Goal: Task Accomplishment & Management: Manage account settings

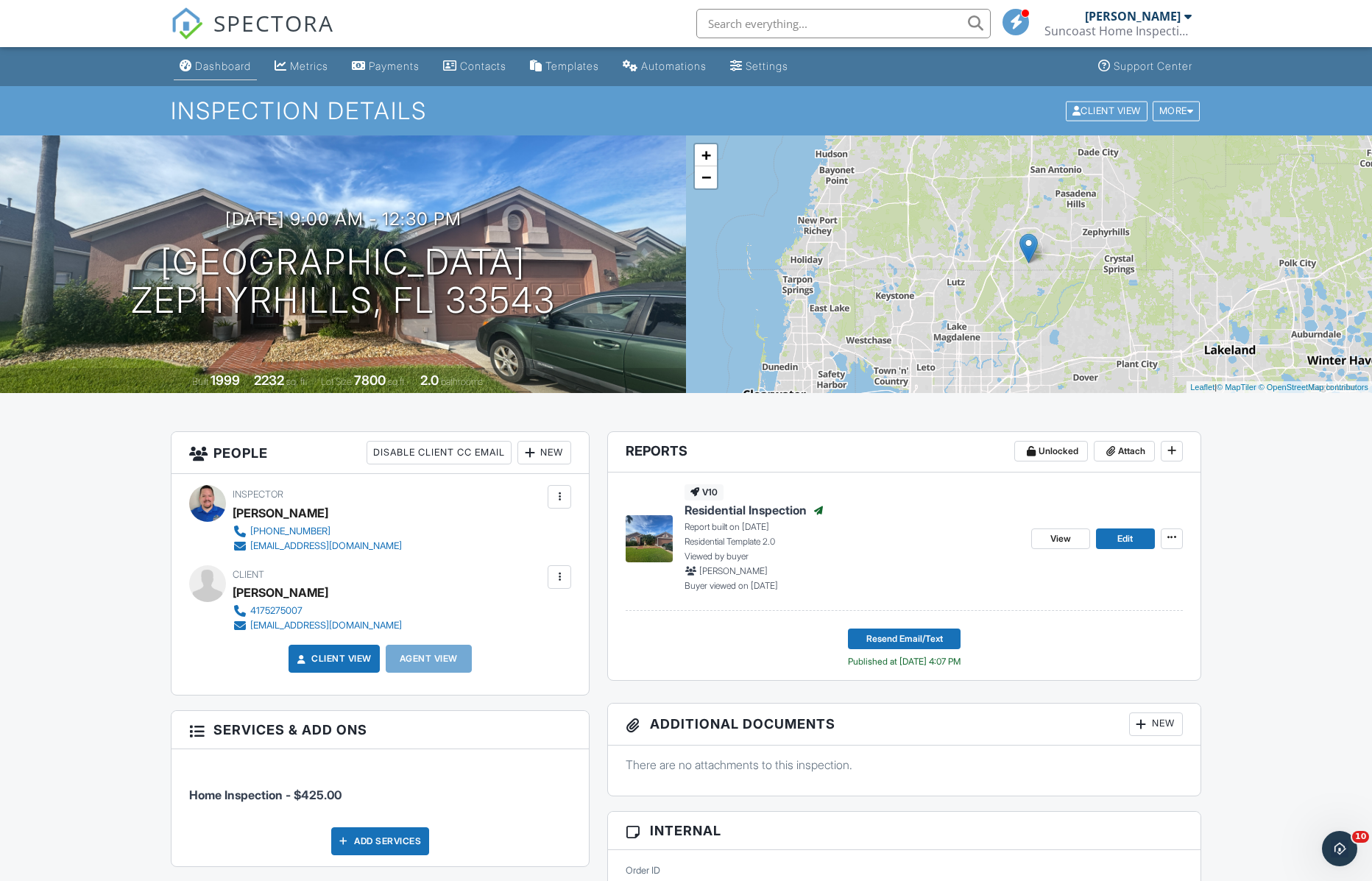
click at [217, 65] on div "Dashboard" at bounding box center [223, 66] width 56 height 13
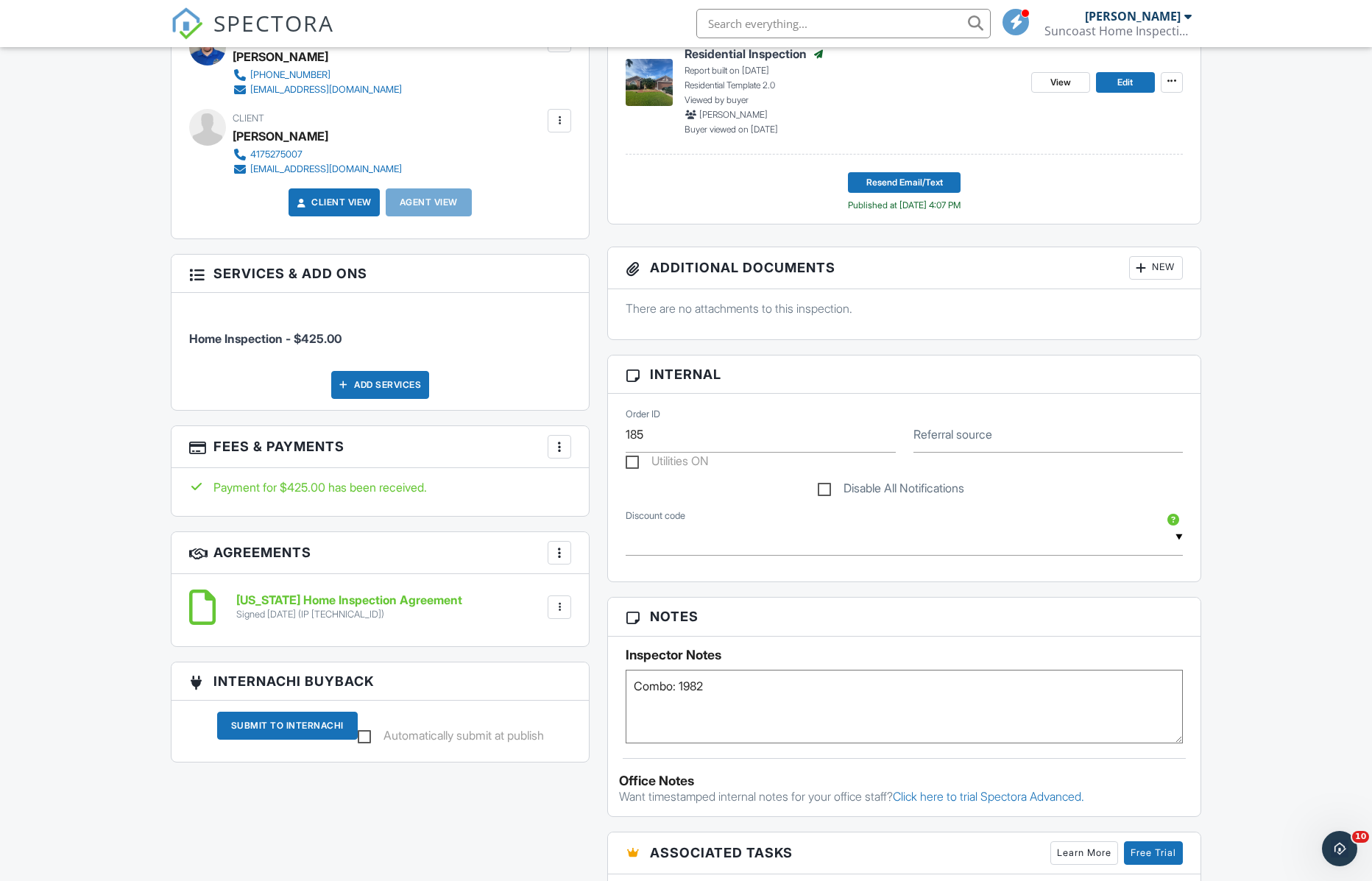
click at [403, 389] on div "Add Services" at bounding box center [379, 385] width 98 height 28
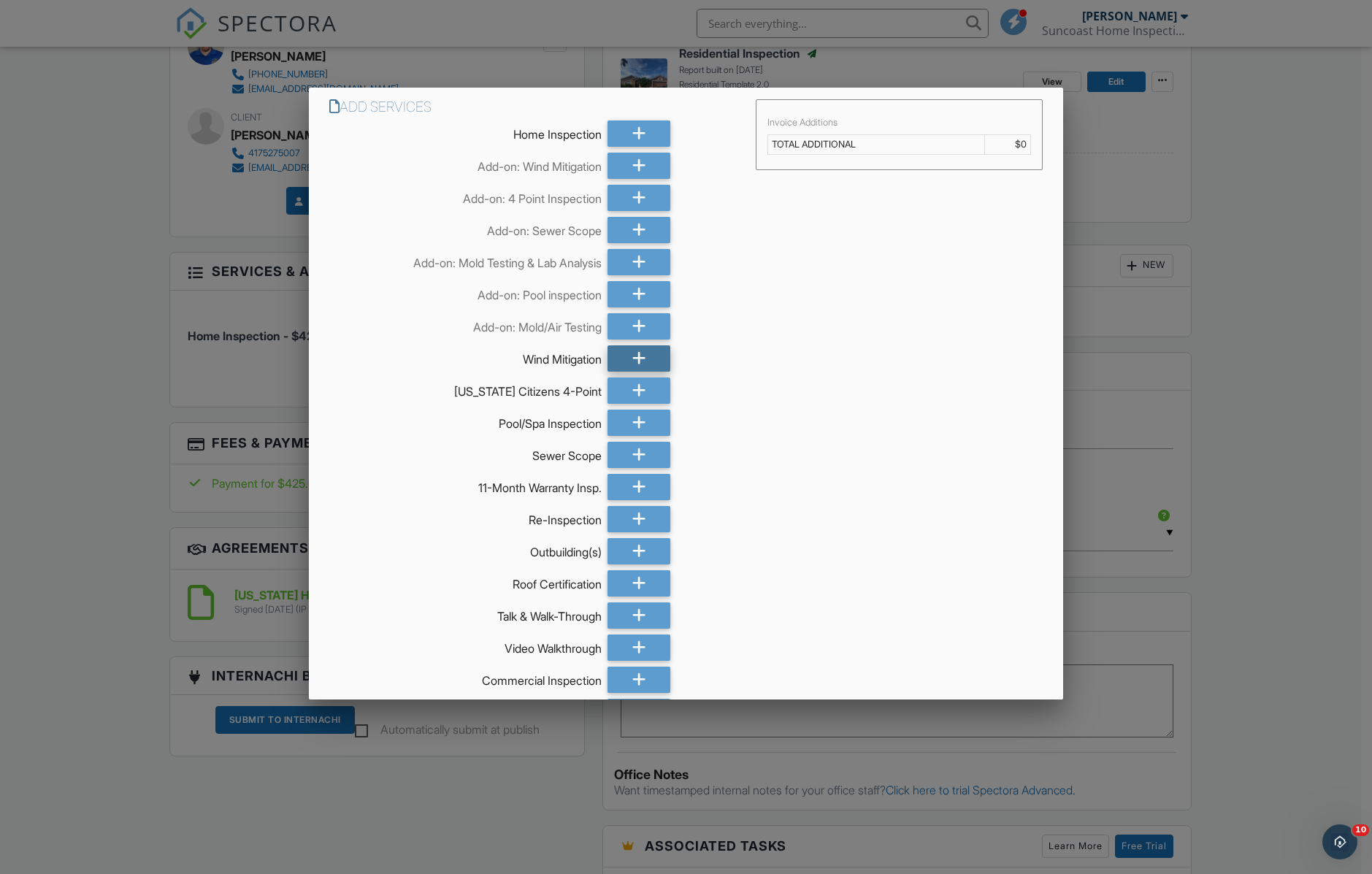
click at [615, 357] on div at bounding box center [638, 359] width 62 height 26
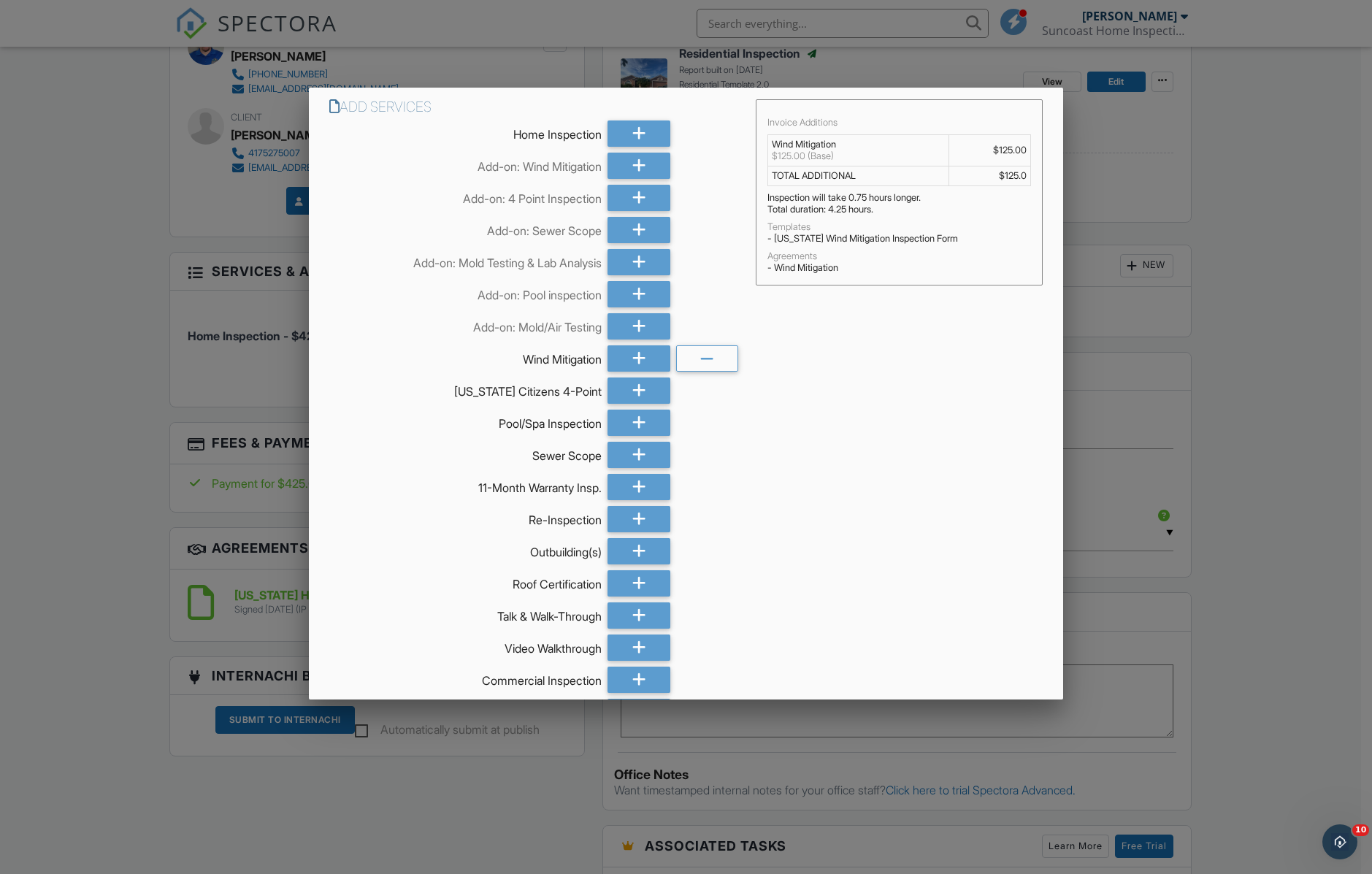
scroll to position [98, 0]
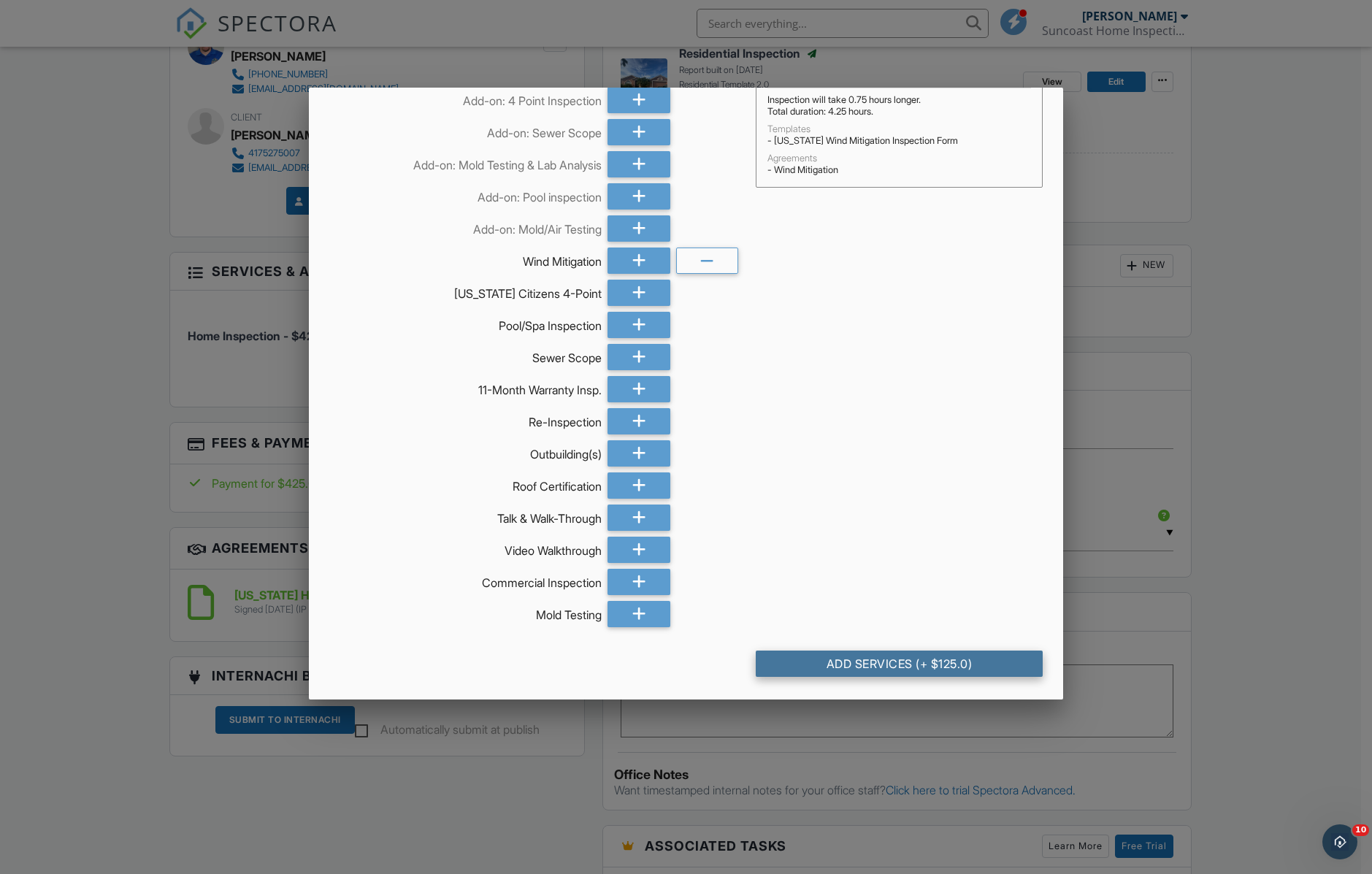
click at [872, 664] on div "Add Services (+ $125.0)" at bounding box center [899, 664] width 287 height 26
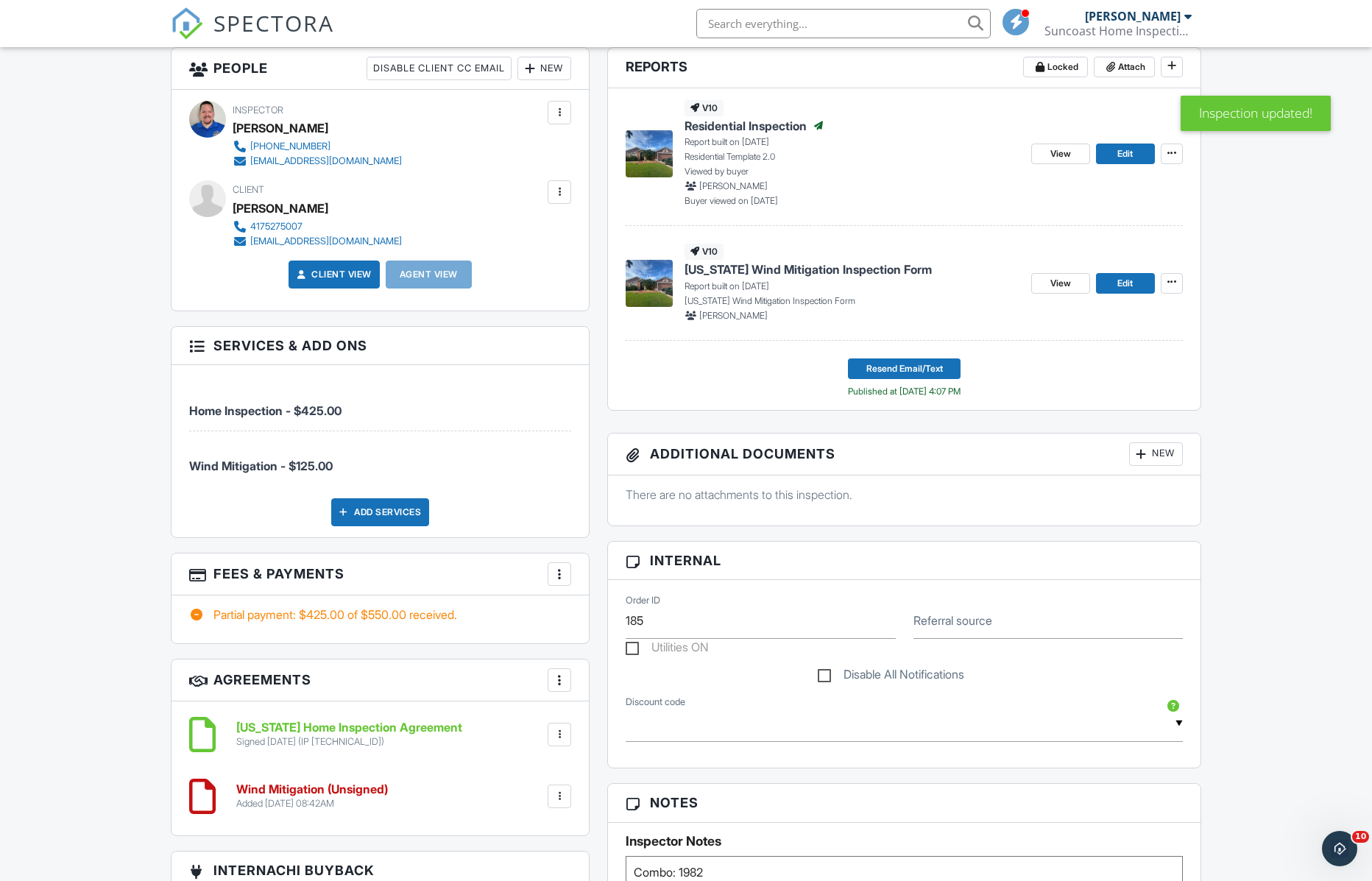
click at [561, 575] on div at bounding box center [559, 574] width 15 height 15
click at [607, 621] on li "Edit Fees & Payments" at bounding box center [633, 619] width 154 height 37
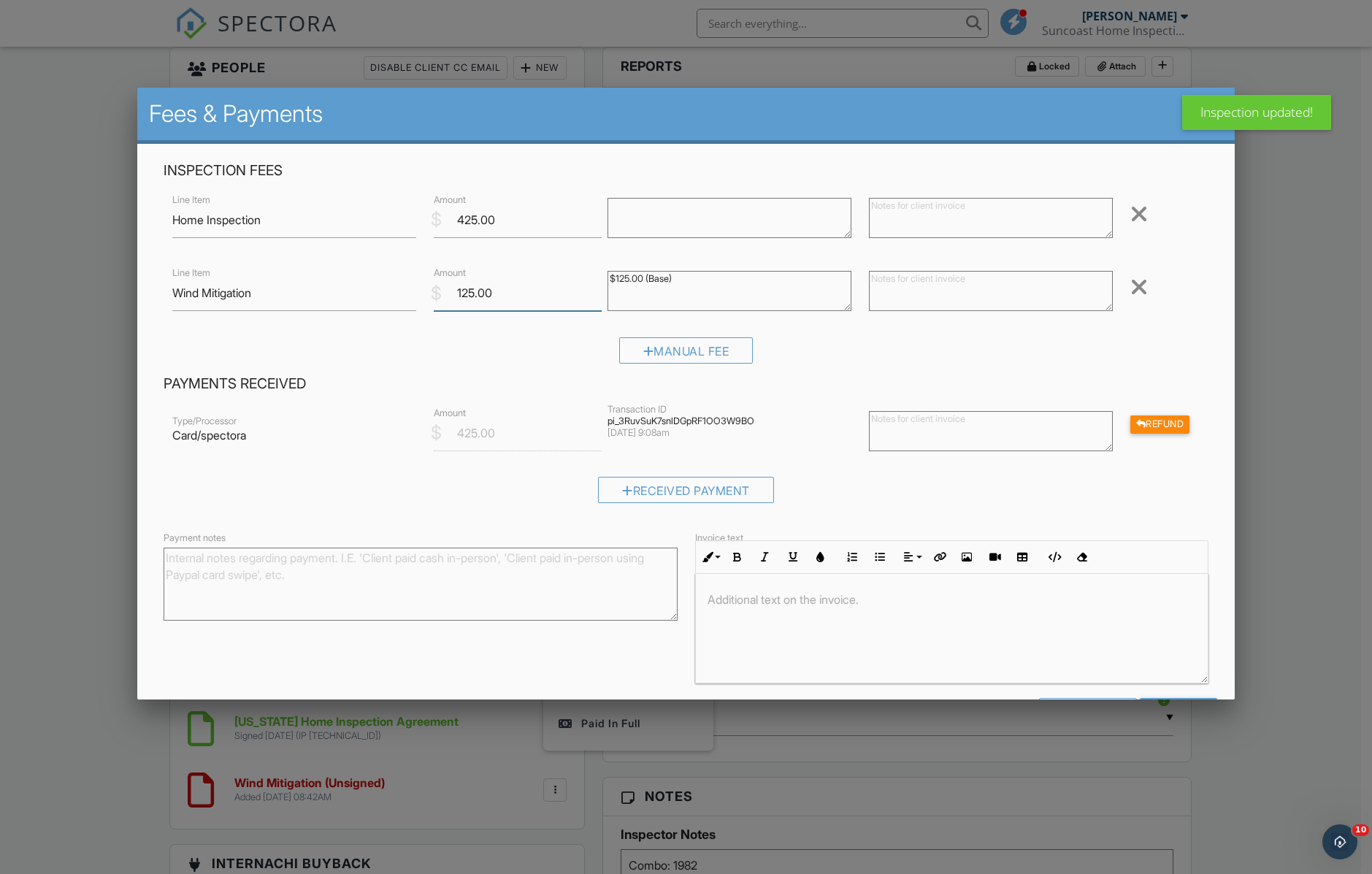
click at [465, 293] on input "125.00" at bounding box center [518, 293] width 169 height 36
type input "150.00"
click at [659, 274] on textarea "$125.00 (Base)" at bounding box center [729, 291] width 244 height 41
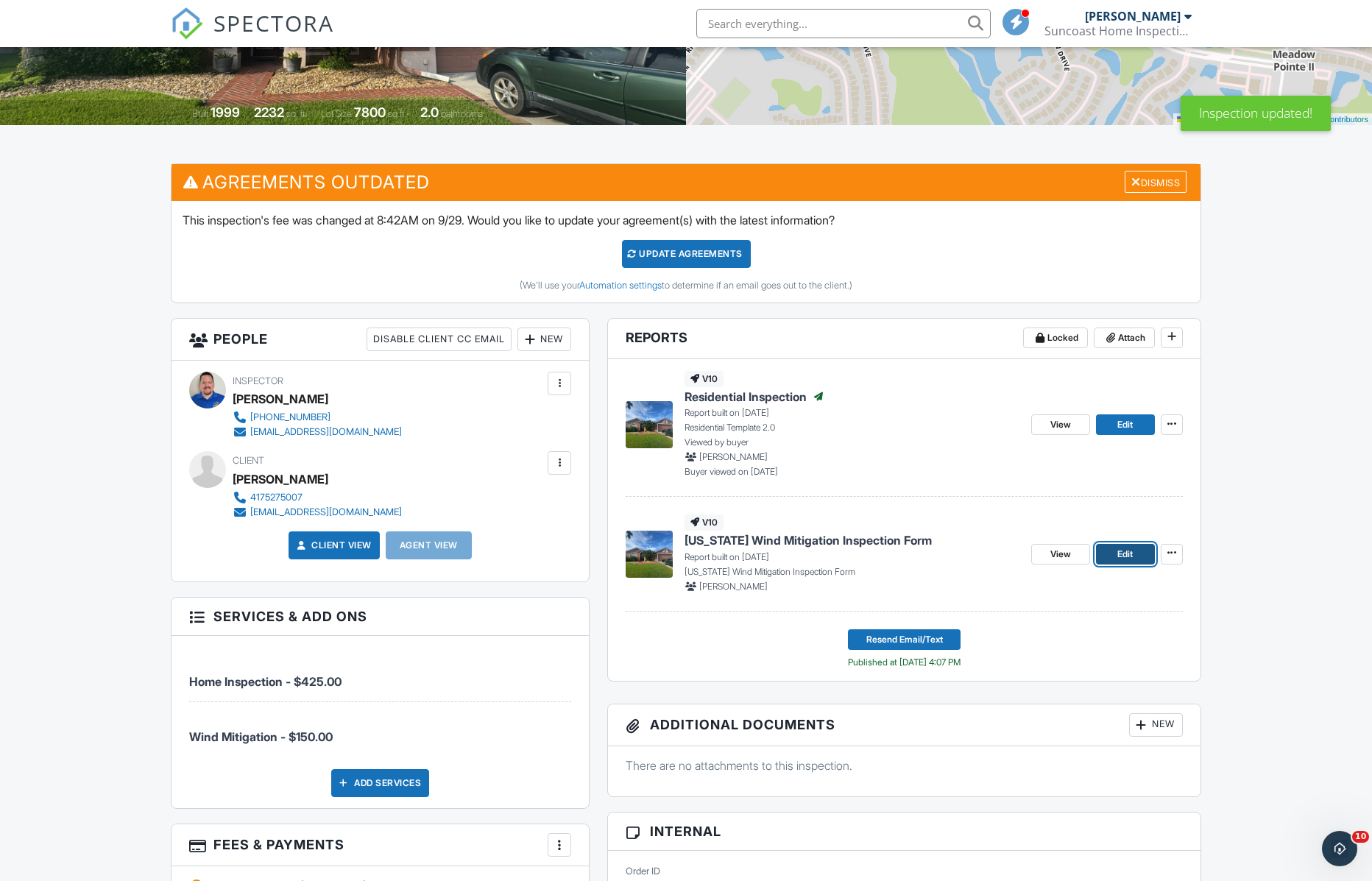
click at [1129, 558] on span "Edit" at bounding box center [1124, 554] width 16 height 15
